Goal: Register for event/course

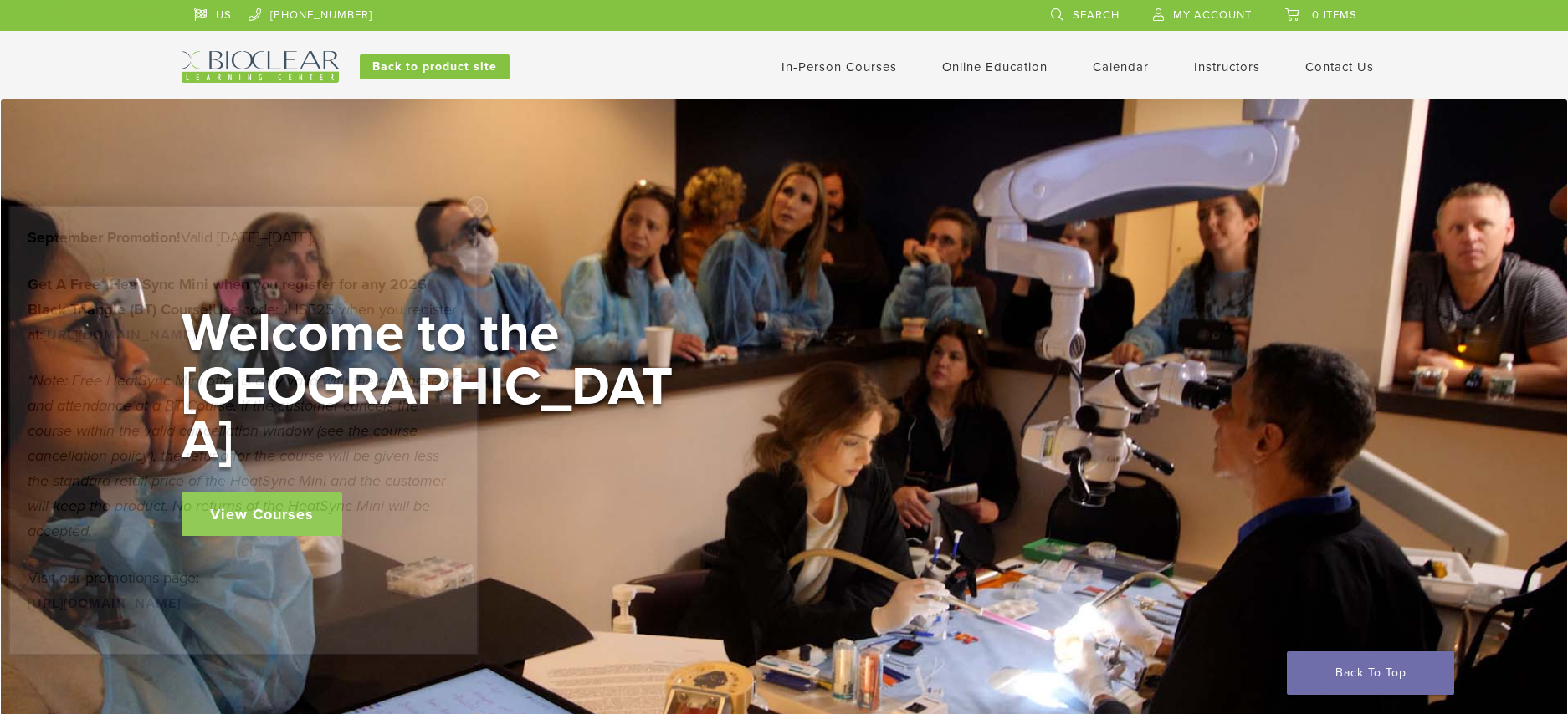
click at [301, 495] on p "*Note: Free HeatSync Mini offer is only valid with the purchase of and attendan…" at bounding box center [244, 456] width 432 height 176
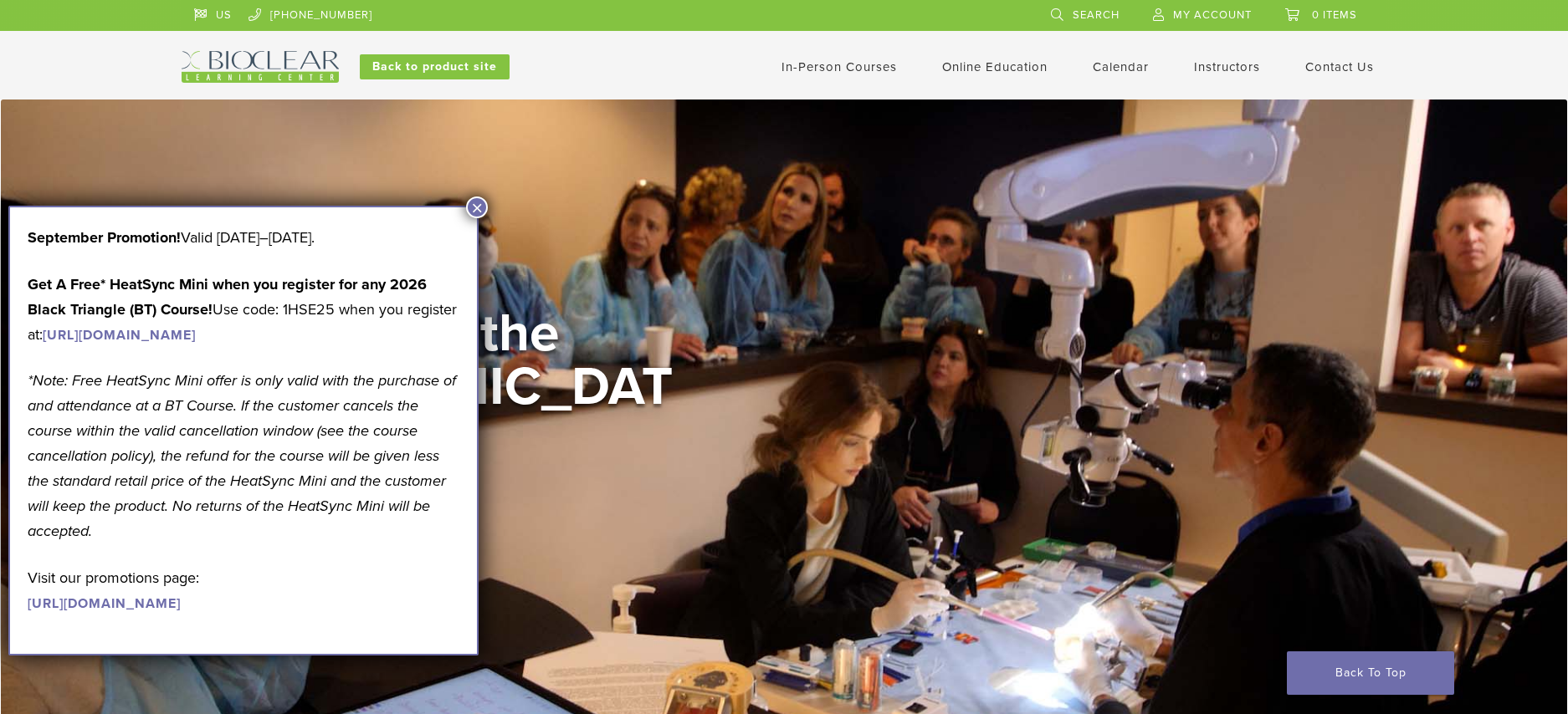
click at [470, 200] on button "×" at bounding box center [477, 208] width 22 height 22
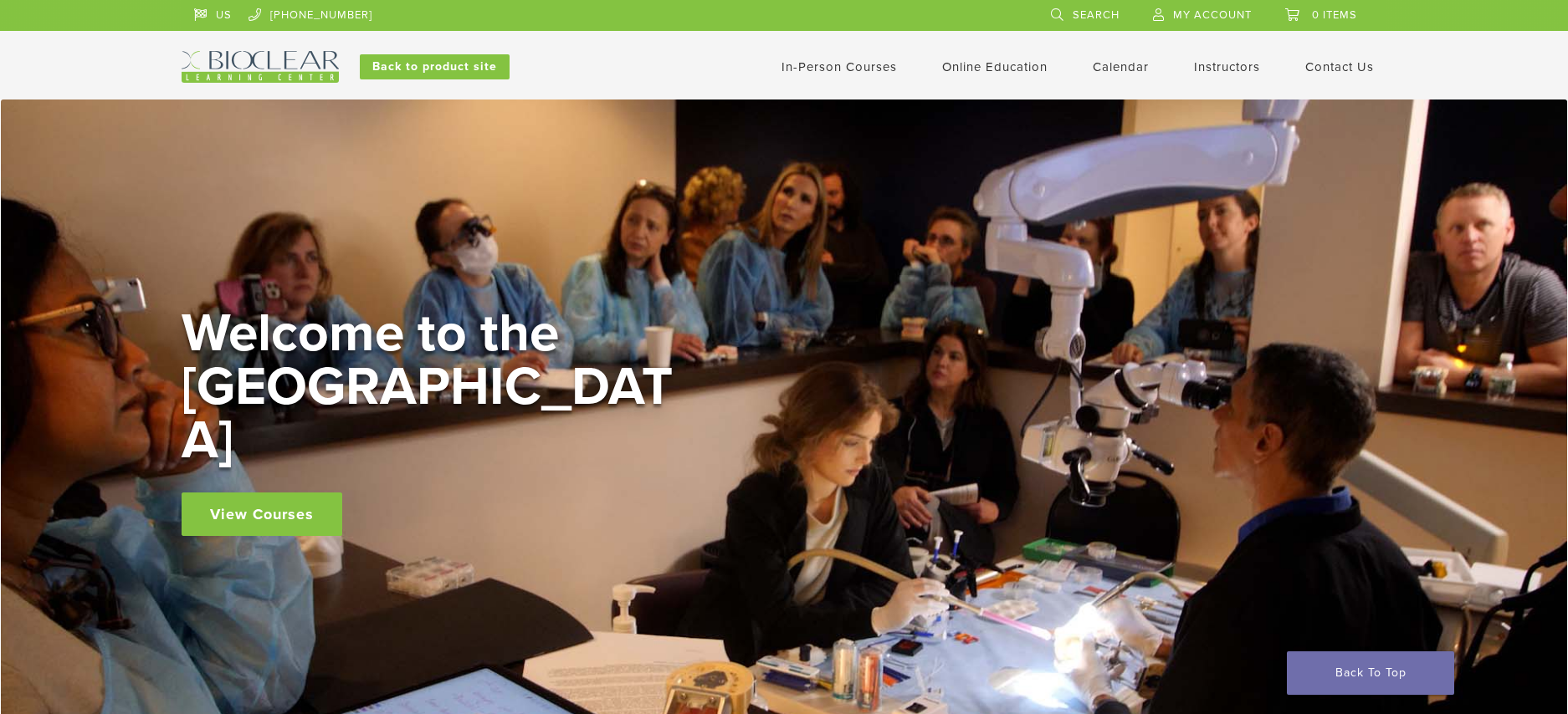
click at [221, 492] on link "View Courses" at bounding box center [261, 514] width 160 height 44
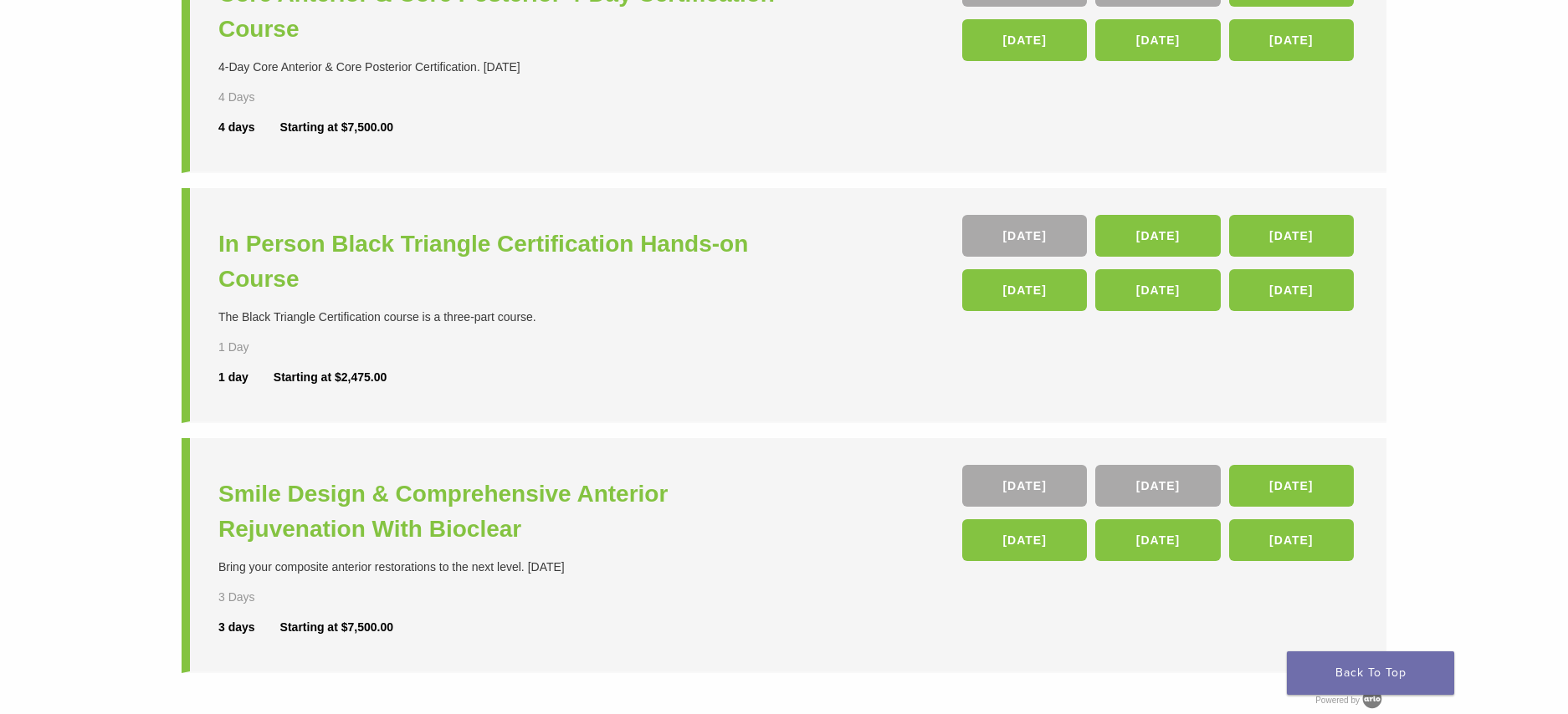
scroll to position [502, 0]
click at [563, 248] on h3 "In Person Black Triangle Certification Hands-on Course" at bounding box center [504, 261] width 570 height 70
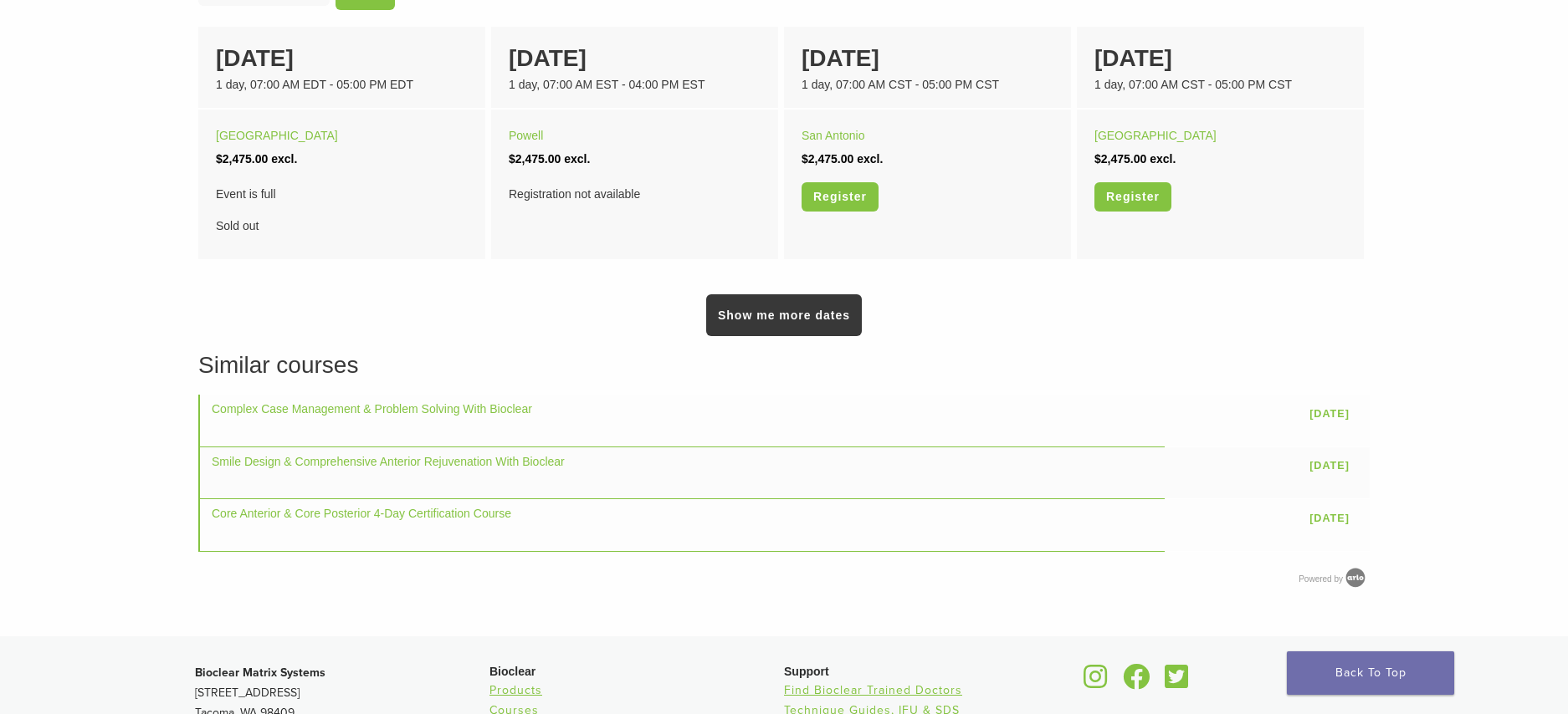
scroll to position [1255, 0]
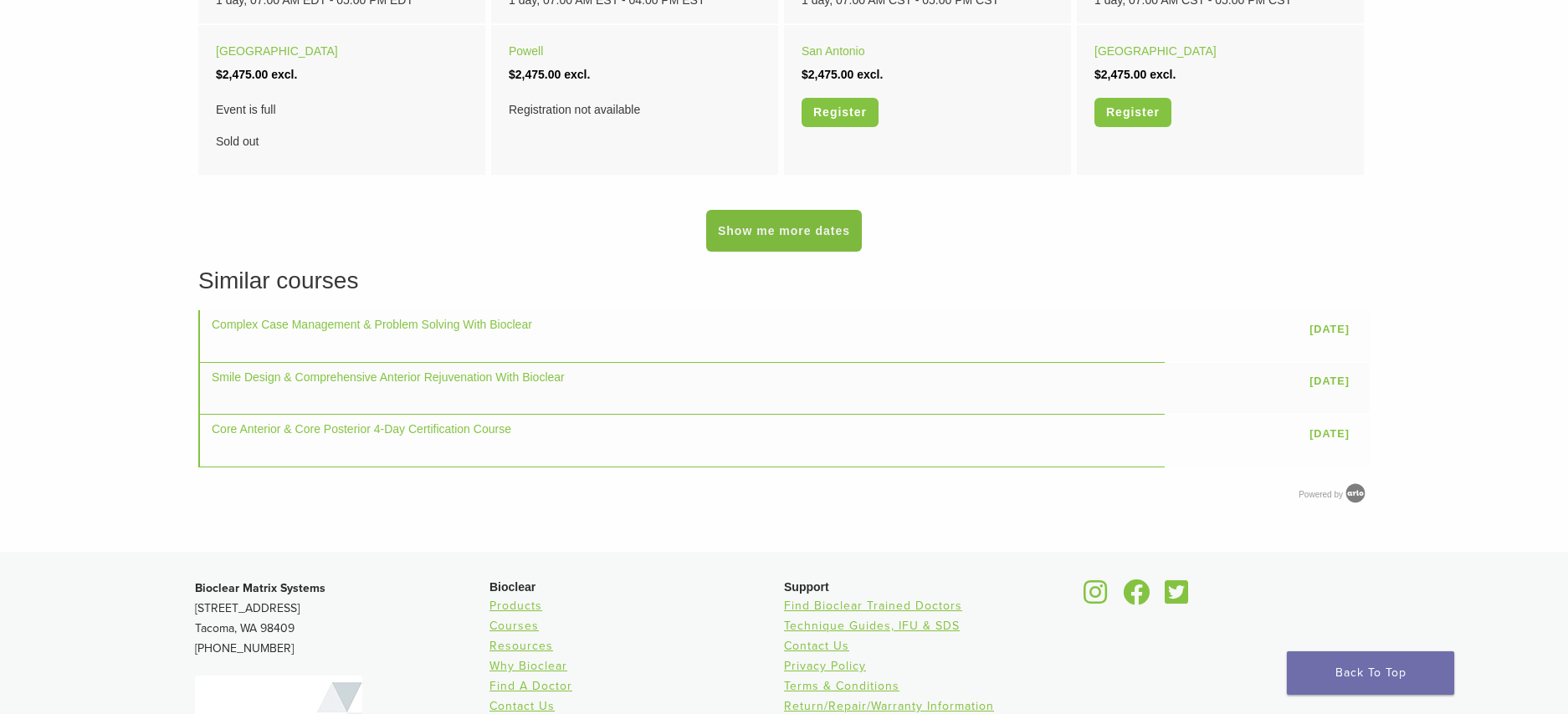
click at [761, 249] on link "Show me more dates" at bounding box center [784, 231] width 156 height 42
